Goal: Check status: Check status

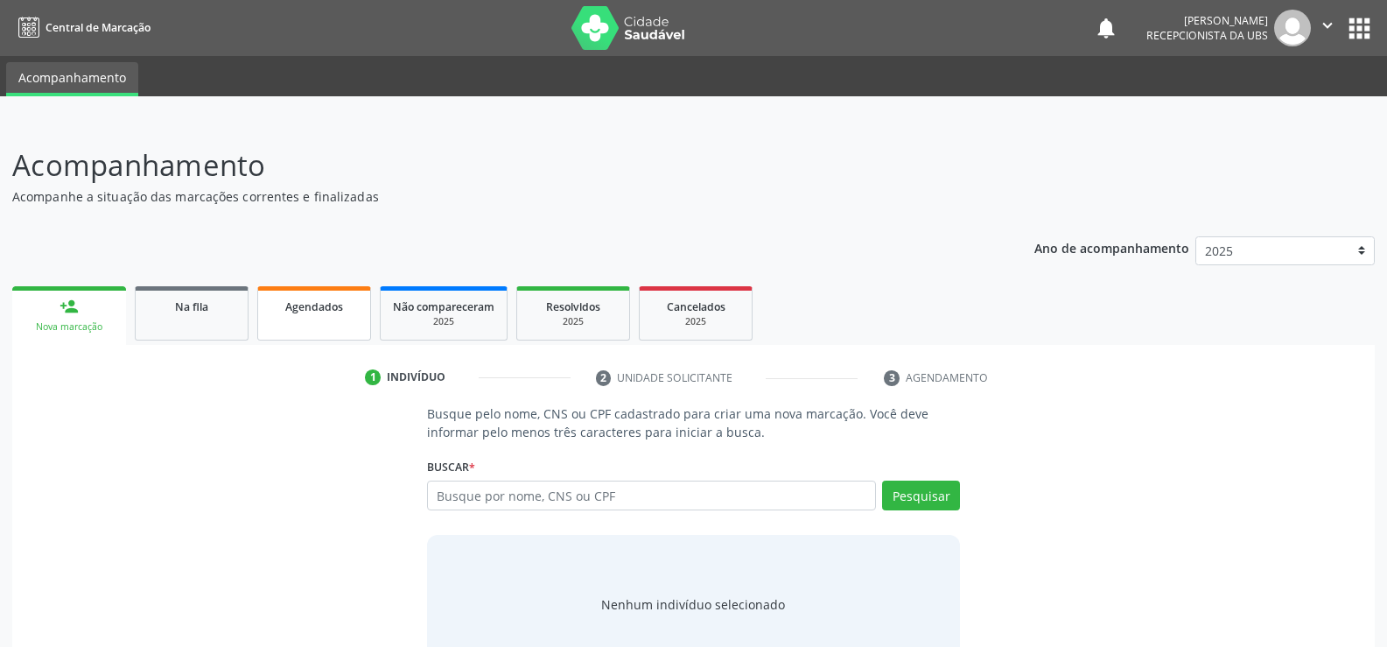
click at [300, 311] on span "Agendados" at bounding box center [314, 306] width 58 height 15
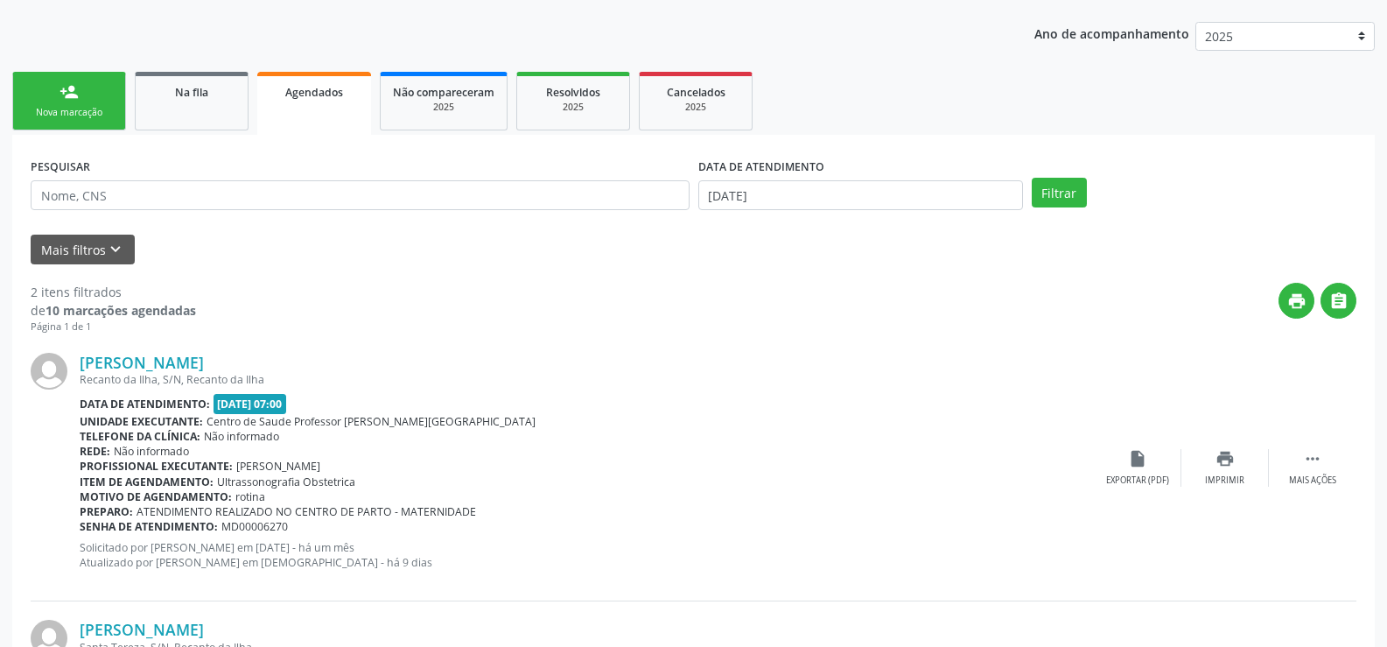
scroll to position [204, 0]
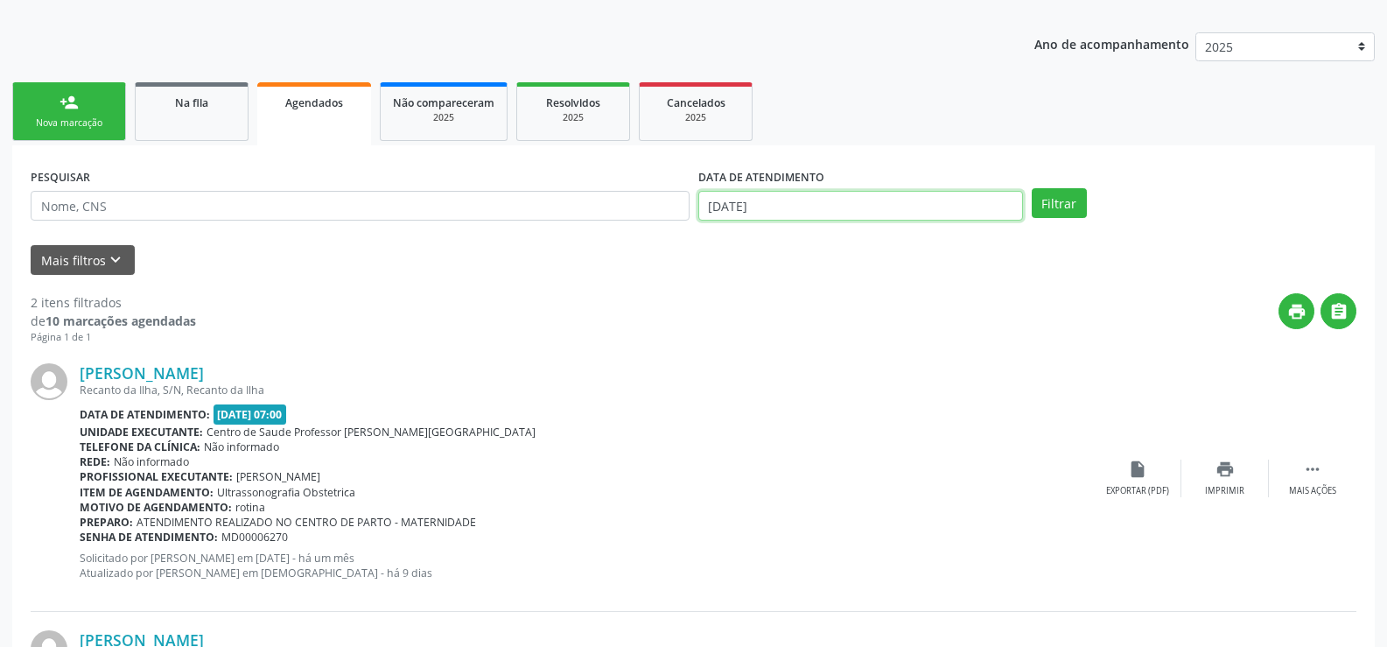
click at [882, 203] on input "[DATE]" at bounding box center [861, 206] width 325 height 30
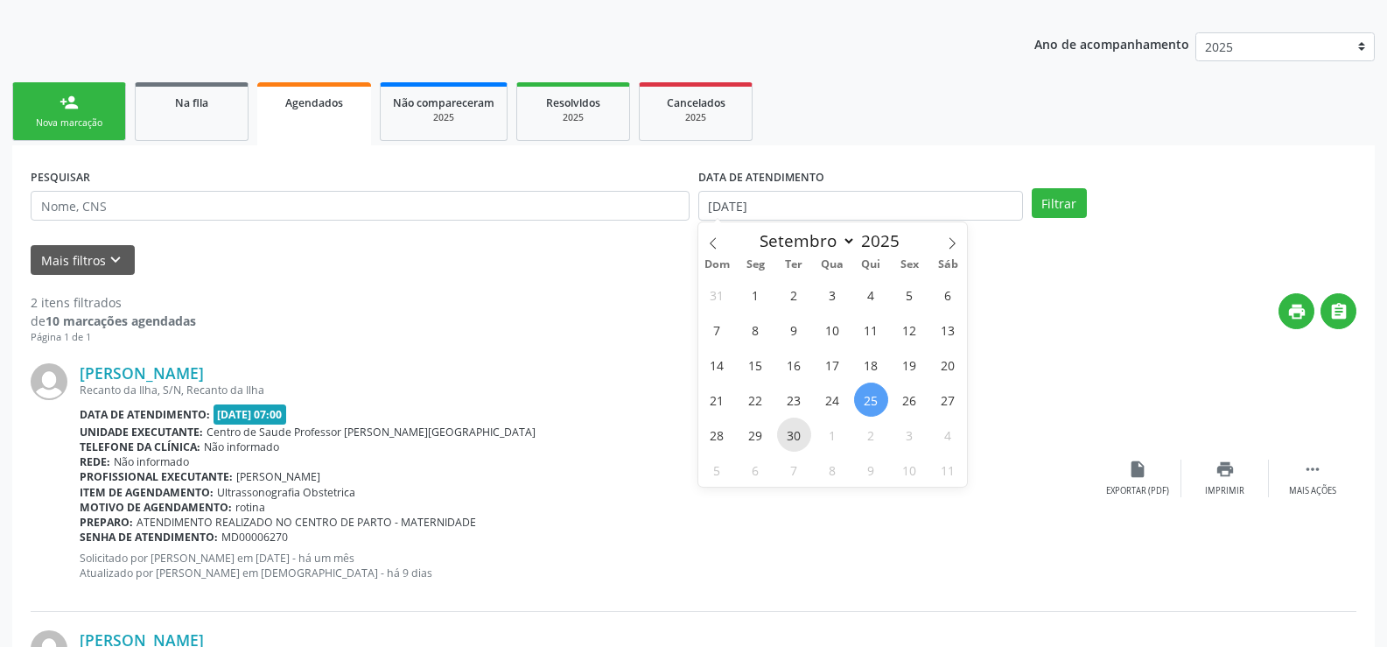
click at [787, 439] on span "30" at bounding box center [794, 435] width 34 height 34
type input "[DATE]"
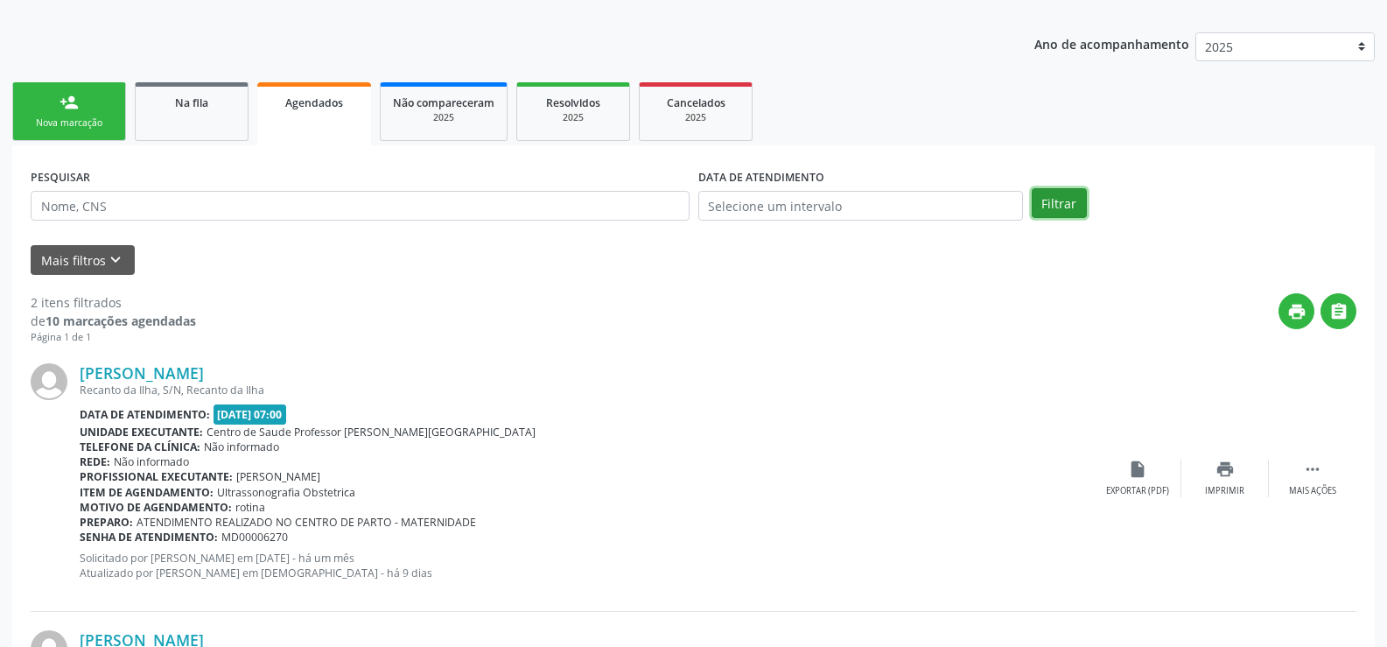
click at [1053, 199] on button "Filtrar" at bounding box center [1059, 203] width 55 height 30
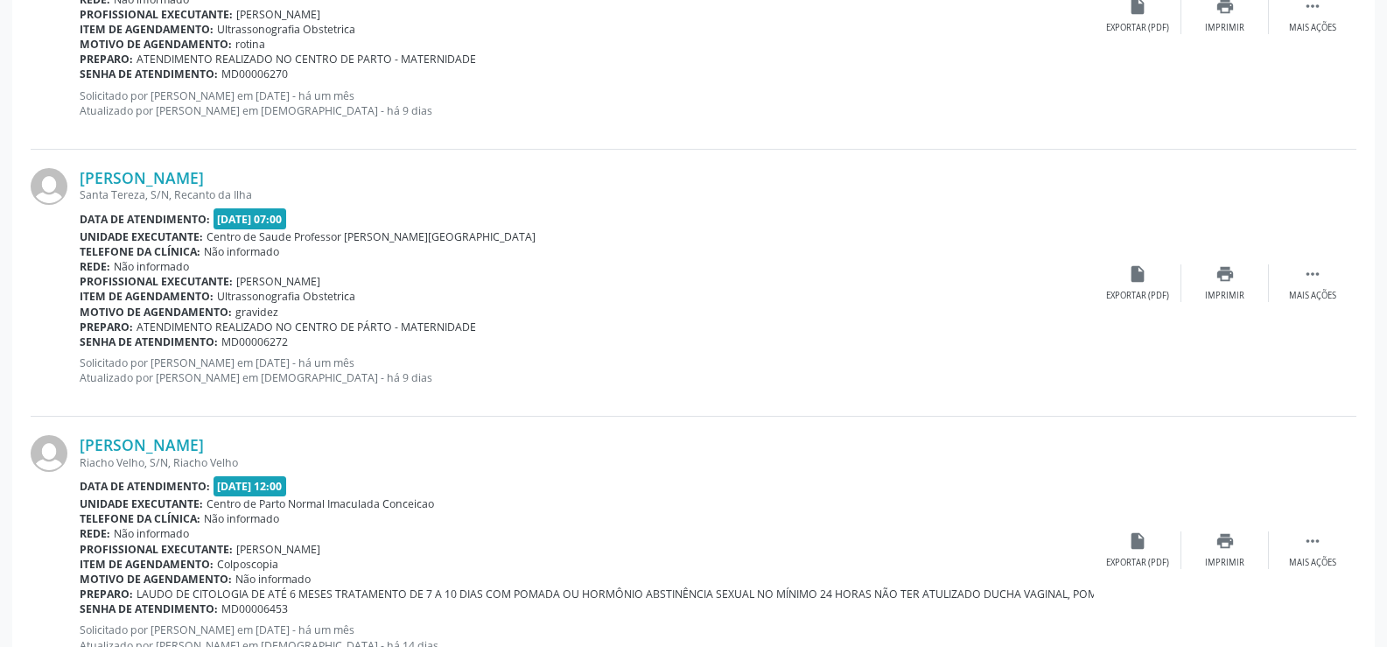
scroll to position [1451, 0]
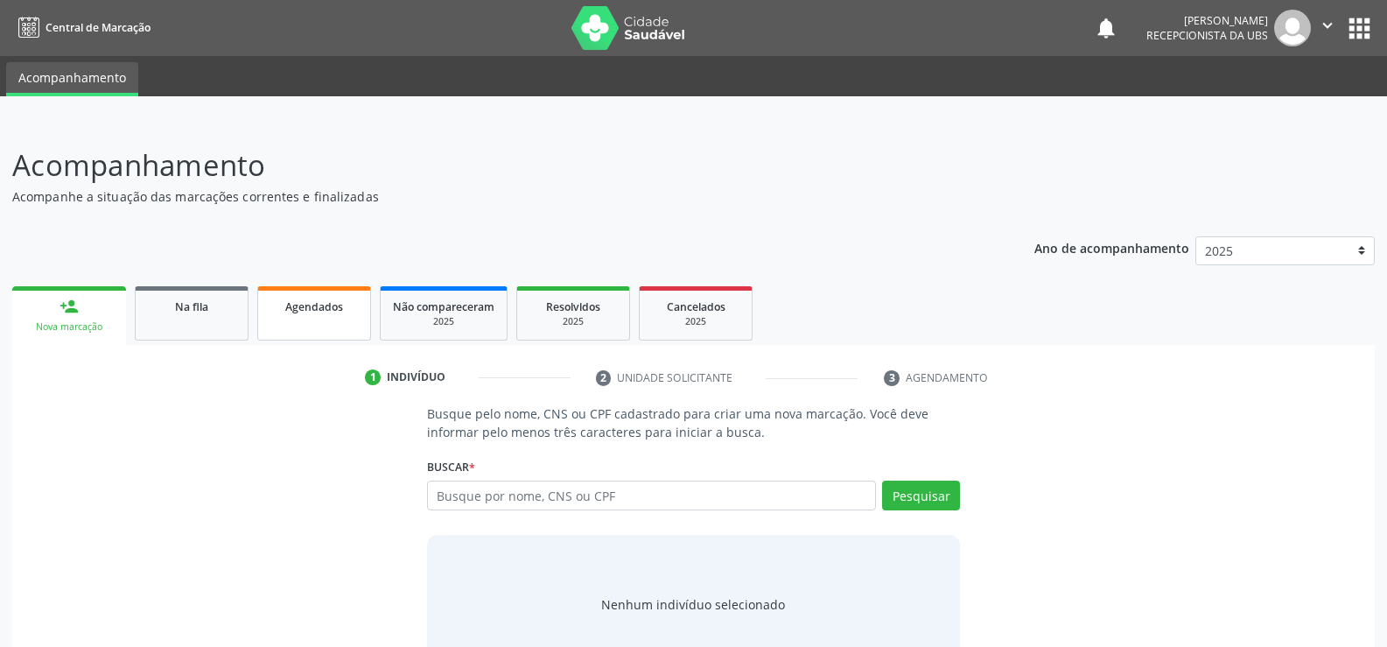
click at [323, 323] on link "Agendados" at bounding box center [314, 313] width 114 height 54
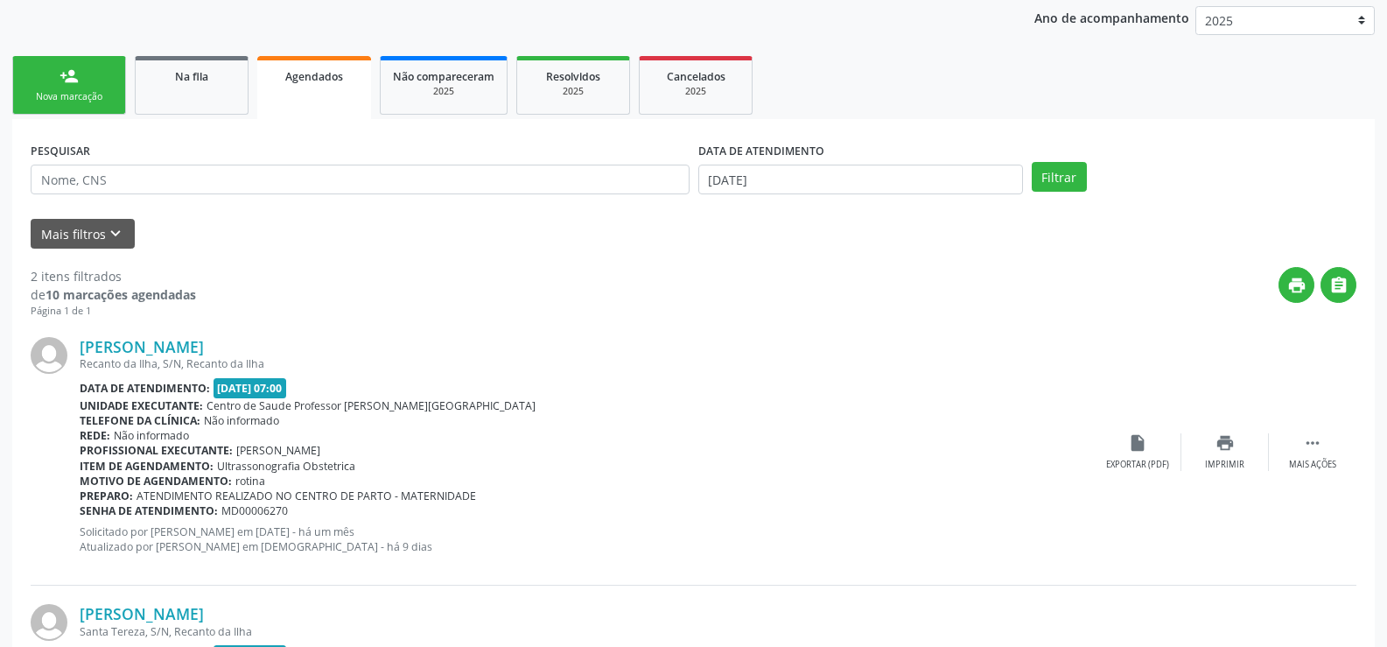
scroll to position [204, 0]
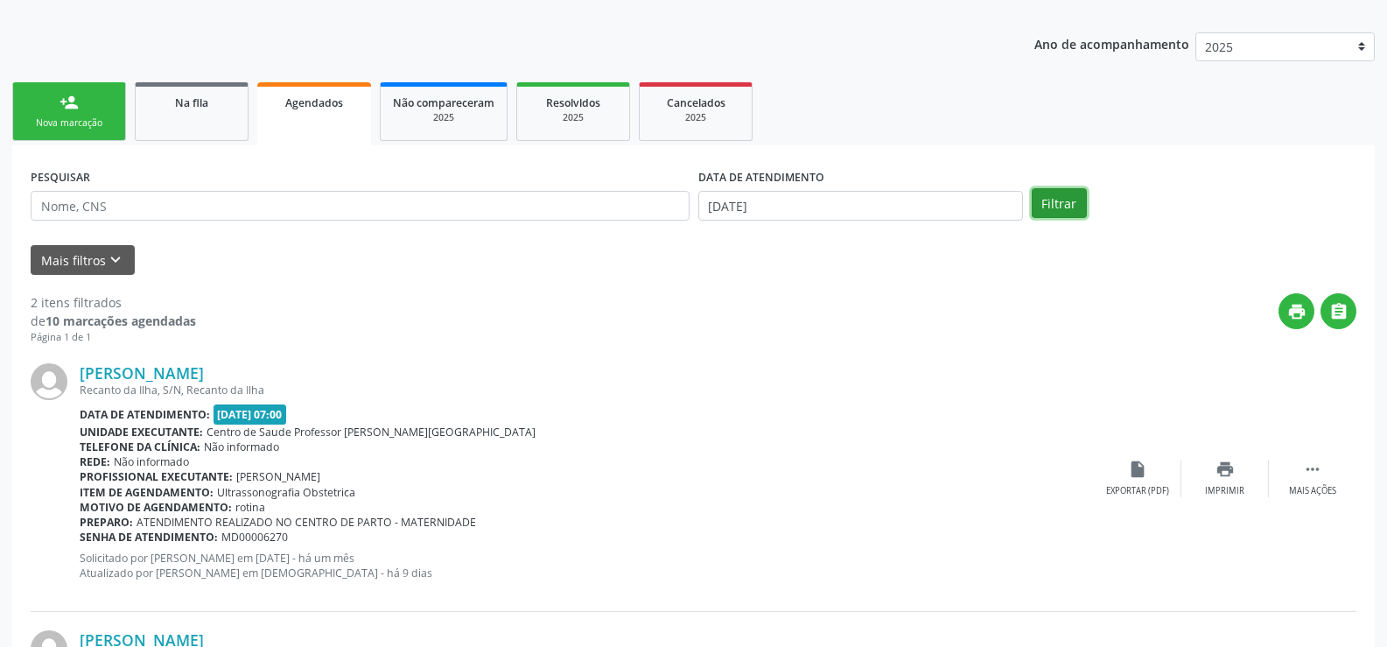
click at [1039, 192] on button "Filtrar" at bounding box center [1059, 203] width 55 height 30
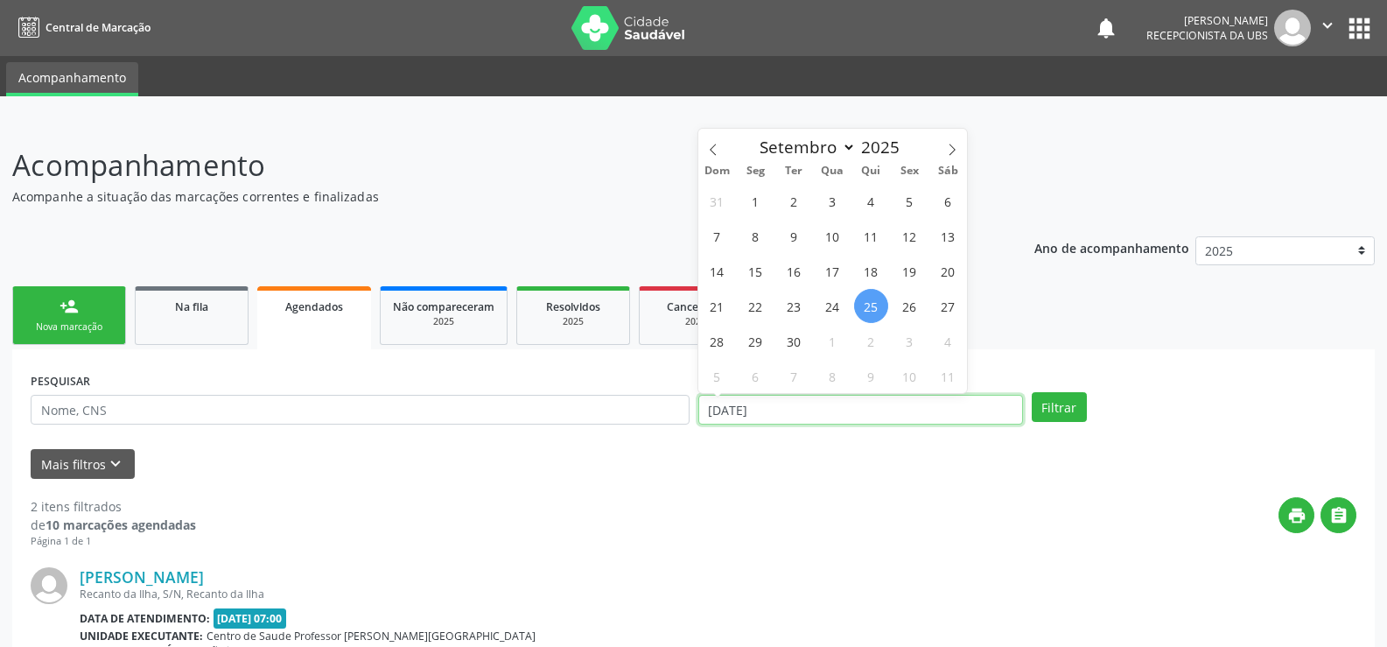
click at [790, 411] on input "[DATE]" at bounding box center [861, 410] width 325 height 30
click at [796, 338] on span "30" at bounding box center [794, 341] width 34 height 34
type input "[DATE]"
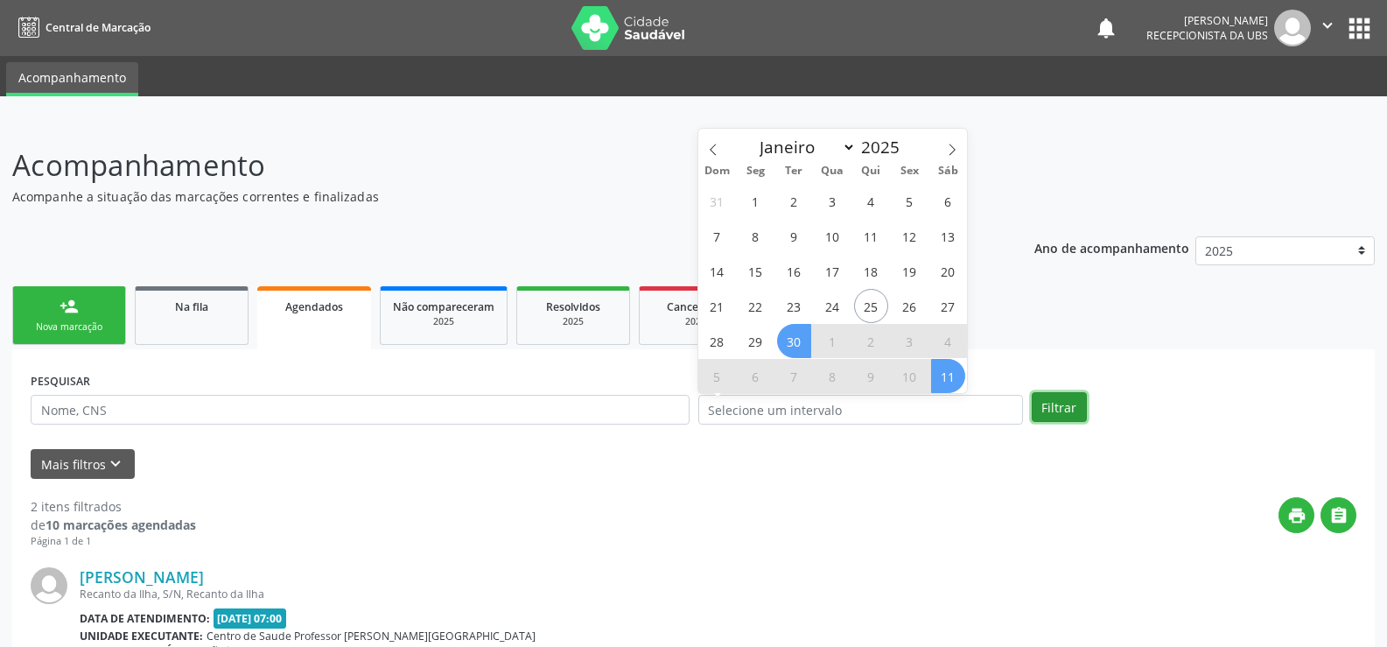
click at [1064, 404] on button "Filtrar" at bounding box center [1059, 407] width 55 height 30
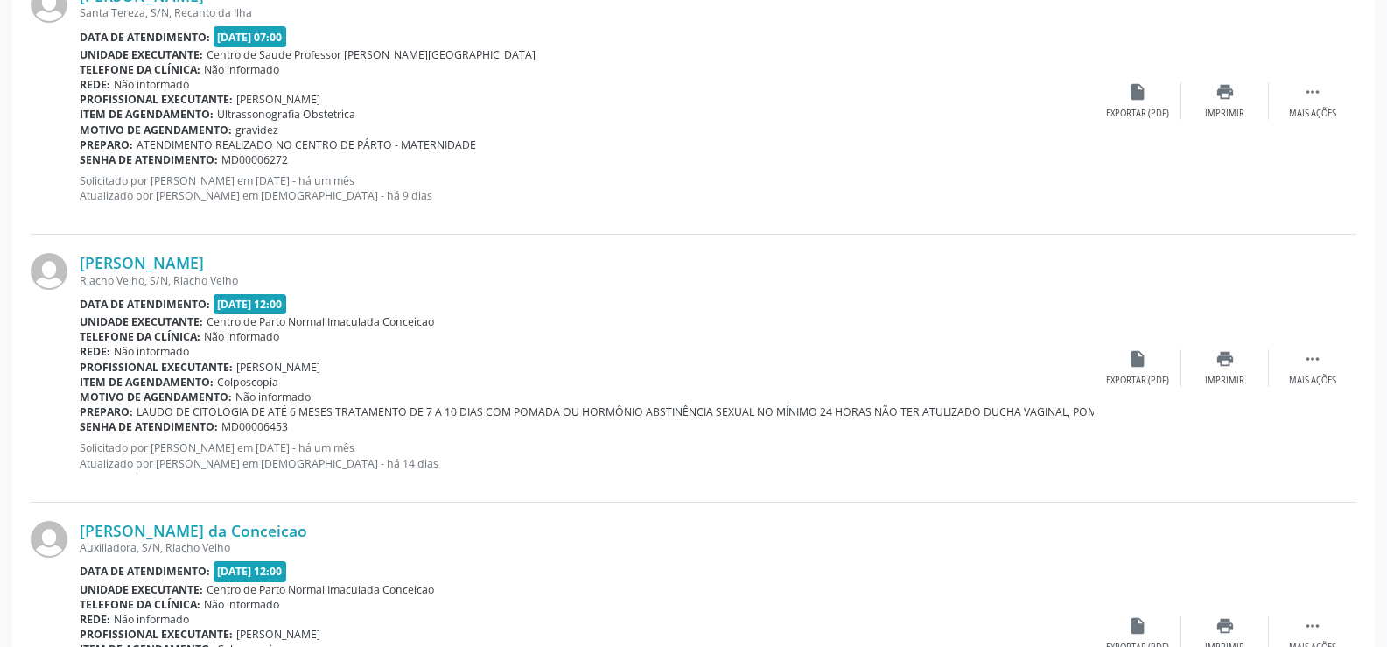
scroll to position [1663, 0]
